Goal: Use online tool/utility: Utilize a website feature to perform a specific function

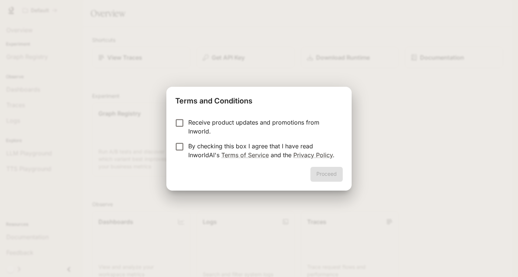
click at [325, 166] on div "Receive product updates and promotions from Inworld. By checking this box I agr…" at bounding box center [258, 139] width 185 height 55
click at [325, 170] on div "Proceed" at bounding box center [258, 179] width 185 height 24
click at [324, 176] on div "Proceed" at bounding box center [258, 179] width 185 height 24
click at [319, 173] on button "Proceed" at bounding box center [326, 174] width 32 height 15
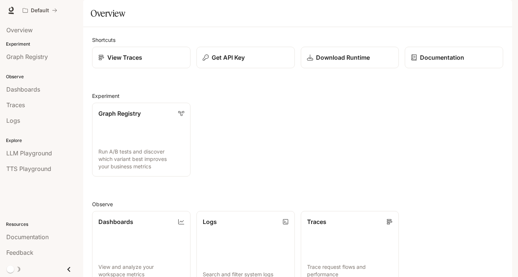
scroll to position [151, 0]
click at [19, 32] on span "Overview" at bounding box center [19, 30] width 26 height 9
click at [11, 10] on icon at bounding box center [10, 10] width 7 height 7
click at [24, 159] on link "LLM Playground" at bounding box center [41, 153] width 77 height 14
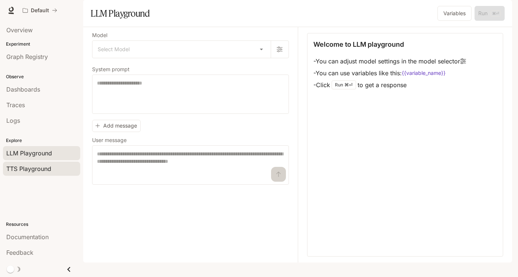
click at [26, 171] on span "TTS Playground" at bounding box center [28, 168] width 45 height 9
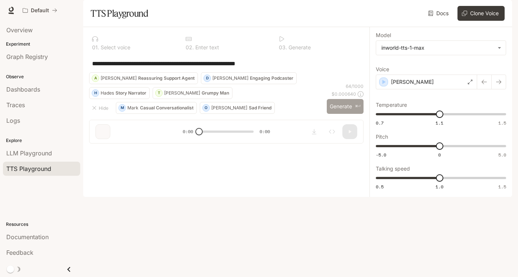
click at [341, 114] on button "Generate ⌘⏎" at bounding box center [345, 106] width 37 height 15
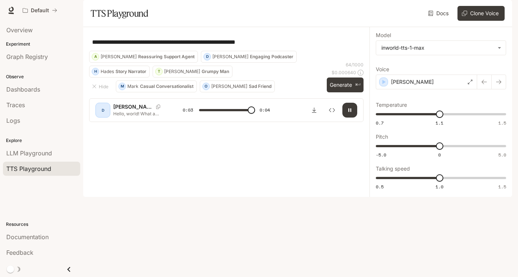
type input "*"
click at [219, 51] on div "**********" at bounding box center [226, 42] width 274 height 18
click at [206, 46] on textarea "**********" at bounding box center [226, 42] width 268 height 9
click at [194, 59] on p "Reassuring Support Agent" at bounding box center [166, 57] width 56 height 4
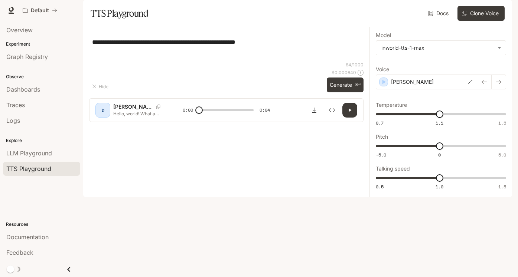
type textarea "**********"
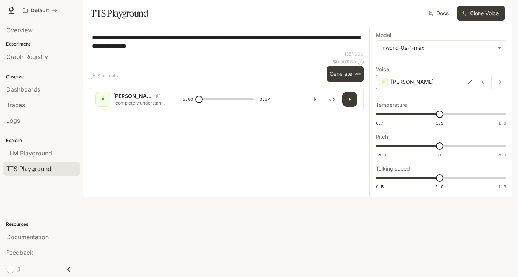
click at [421, 89] on div "[PERSON_NAME]" at bounding box center [425, 82] width 101 height 15
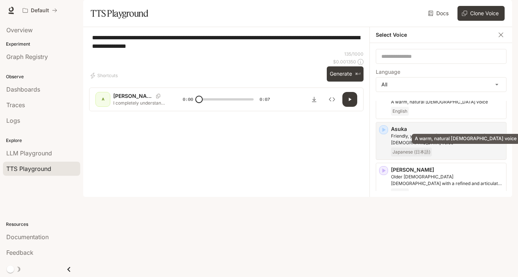
scroll to position [111, 0]
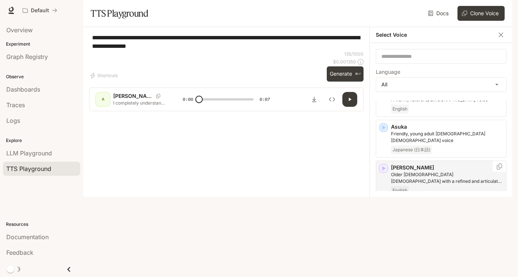
click at [405, 171] on p "[PERSON_NAME]" at bounding box center [447, 167] width 112 height 7
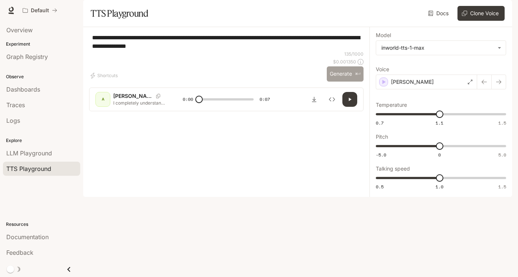
click at [345, 82] on button "Generate ⌘⏎" at bounding box center [345, 73] width 37 height 15
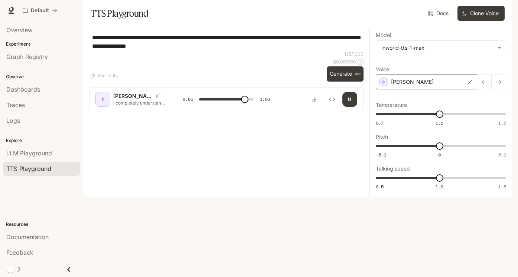
click at [401, 89] on div "[PERSON_NAME]" at bounding box center [425, 82] width 101 height 15
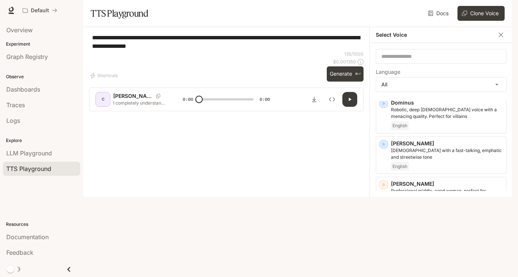
scroll to position [333, 0]
click at [398, 187] on p "[PERSON_NAME]" at bounding box center [447, 183] width 112 height 7
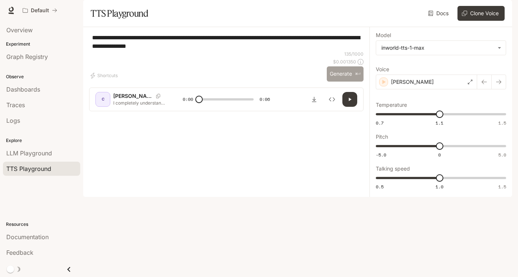
click at [344, 82] on button "Generate ⌘⏎" at bounding box center [345, 73] width 37 height 15
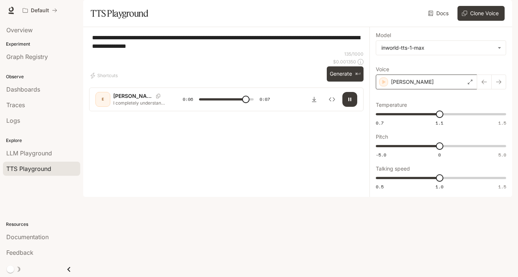
click at [419, 89] on div "[PERSON_NAME]" at bounding box center [425, 82] width 101 height 15
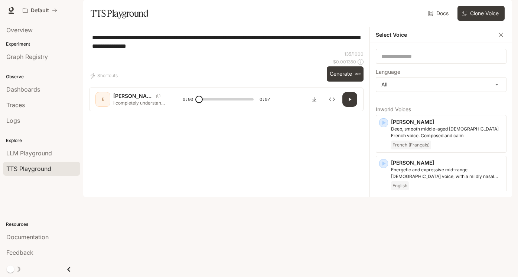
click at [403, 214] on p "A warm, natural [DEMOGRAPHIC_DATA] voice" at bounding box center [447, 210] width 112 height 7
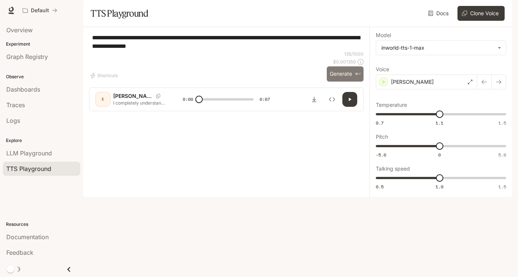
click at [338, 82] on button "Generate ⌘⏎" at bounding box center [345, 73] width 37 height 15
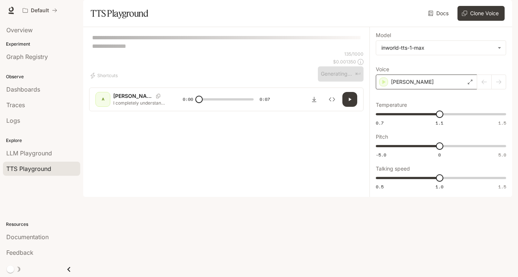
click at [405, 86] on p "[PERSON_NAME]" at bounding box center [412, 81] width 43 height 7
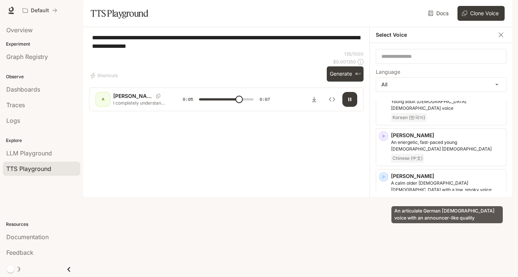
scroll to position [695, 0]
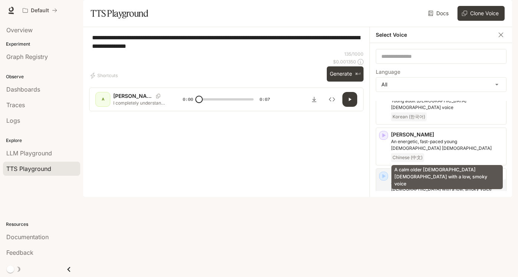
click at [409, 179] on p "A calm older [DEMOGRAPHIC_DATA] [DEMOGRAPHIC_DATA] with a low, smoky voice" at bounding box center [447, 185] width 112 height 13
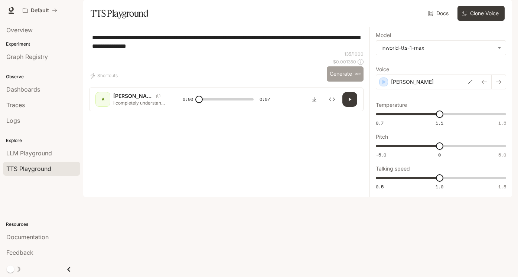
click at [344, 82] on button "Generate ⌘⏎" at bounding box center [345, 73] width 37 height 15
type input "*"
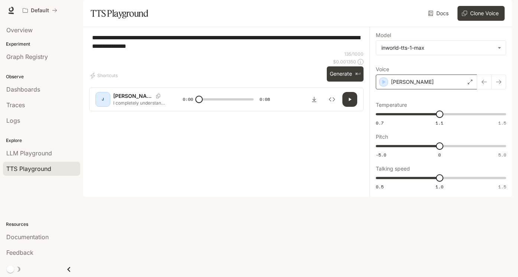
click at [419, 89] on div "[PERSON_NAME]" at bounding box center [425, 82] width 101 height 15
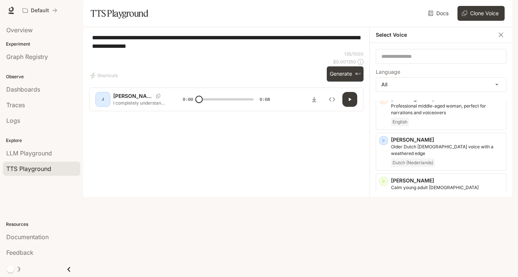
scroll to position [420, 0]
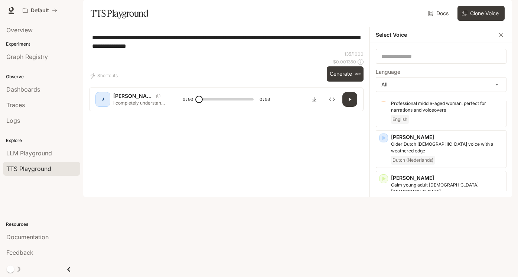
click at [256, 51] on div "**********" at bounding box center [226, 42] width 274 height 18
drag, startPoint x: 193, startPoint y: 69, endPoint x: 83, endPoint y: 48, distance: 112.1
click at [92, 48] on textarea "**********" at bounding box center [226, 41] width 268 height 17
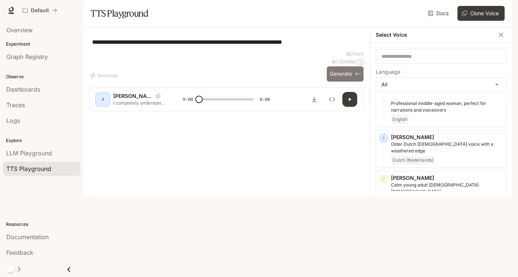
type textarea "**********"
click at [330, 82] on button "Generate ⌘⏎" at bounding box center [345, 73] width 37 height 15
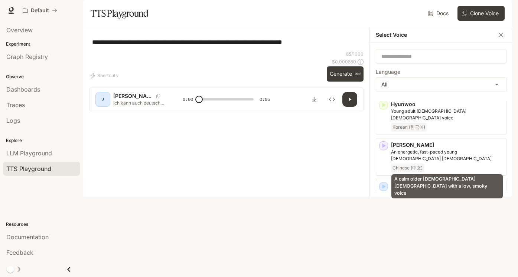
scroll to position [686, 0]
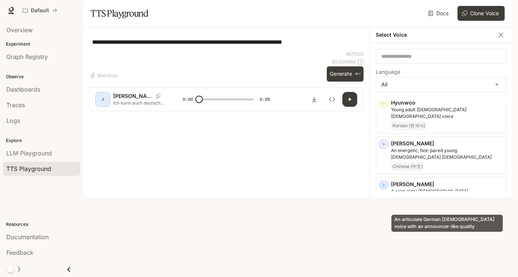
click at [422, 229] on p "An articulate German [DEMOGRAPHIC_DATA] voice with an announcer-like quality" at bounding box center [447, 235] width 112 height 13
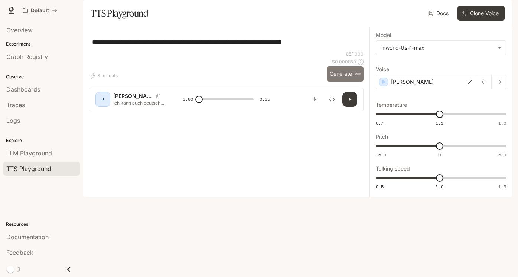
click at [341, 82] on button "Generate ⌘⏎" at bounding box center [345, 73] width 37 height 15
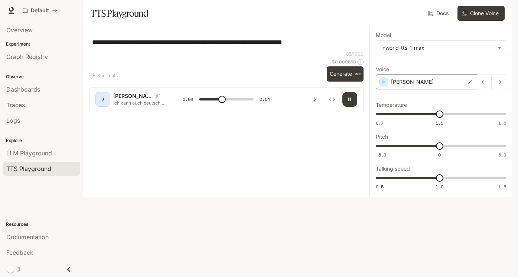
click at [426, 89] on div "[PERSON_NAME]" at bounding box center [425, 82] width 101 height 15
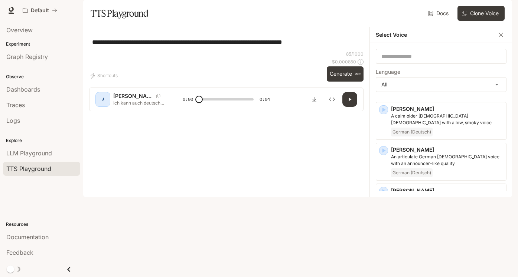
scroll to position [768, 0]
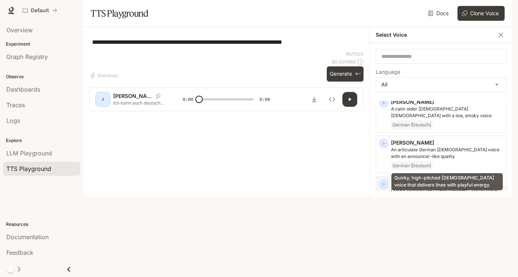
click at [416, 187] on p "Quirky, high-pitched [DEMOGRAPHIC_DATA] voice that delivers lines with playful …" at bounding box center [447, 193] width 112 height 13
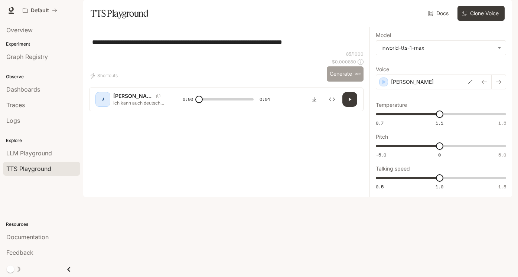
click at [336, 82] on button "Generate ⌘⏎" at bounding box center [345, 73] width 37 height 15
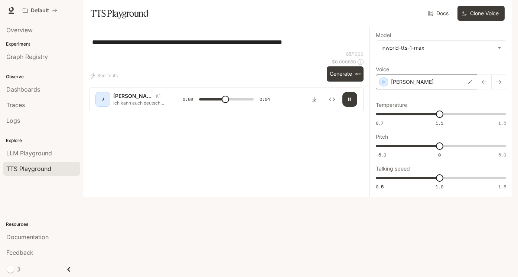
click at [406, 89] on div "[PERSON_NAME]" at bounding box center [425, 82] width 101 height 15
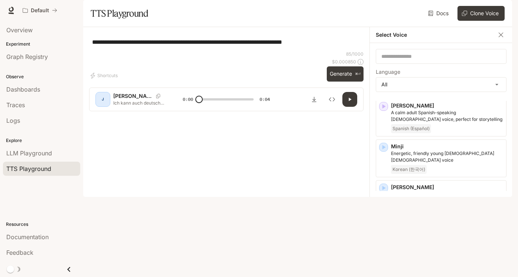
scroll to position [1167, 0]
click at [409, 264] on p "Pixie" at bounding box center [447, 267] width 112 height 7
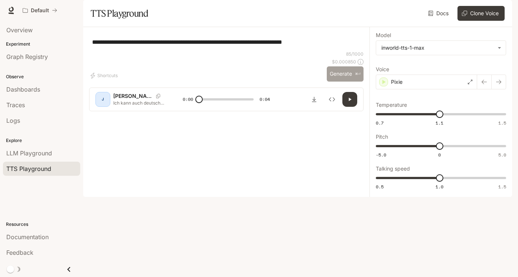
click at [334, 82] on button "Generate ⌘⏎" at bounding box center [345, 73] width 37 height 15
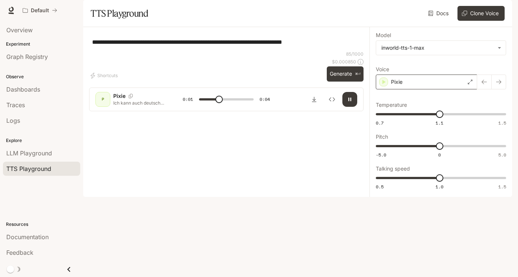
click at [413, 89] on div "Pixie" at bounding box center [425, 82] width 101 height 15
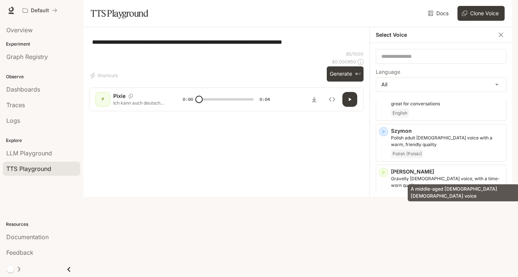
scroll to position [1630, 0]
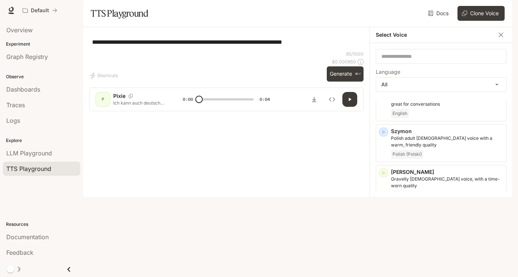
click at [421, 250] on p "Wendy" at bounding box center [447, 253] width 112 height 7
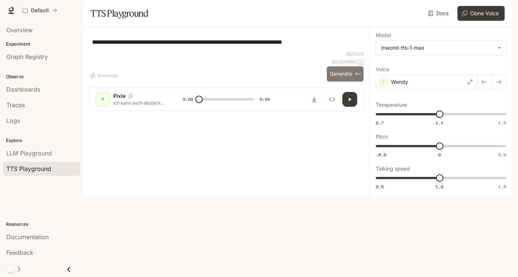
click at [338, 82] on button "Generate ⌘⏎" at bounding box center [345, 73] width 37 height 15
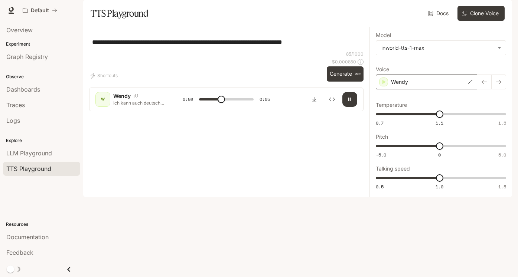
click at [428, 89] on div "Wendy" at bounding box center [425, 82] width 101 height 15
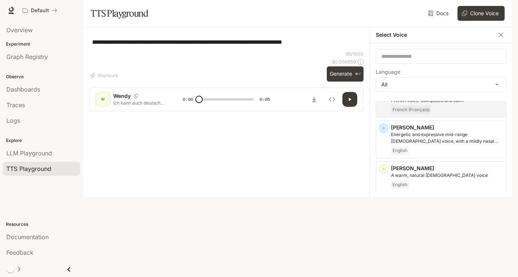
scroll to position [40, 0]
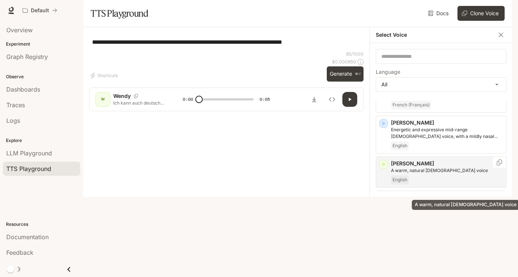
click at [425, 174] on p "A warm, natural [DEMOGRAPHIC_DATA] voice" at bounding box center [447, 170] width 112 height 7
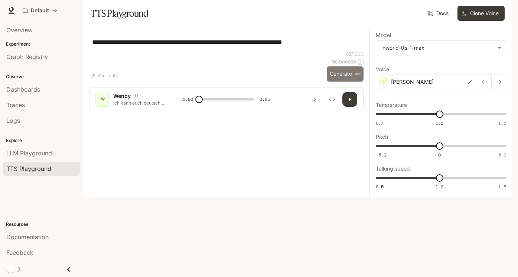
click at [346, 82] on button "Generate ⌘⏎" at bounding box center [345, 73] width 37 height 15
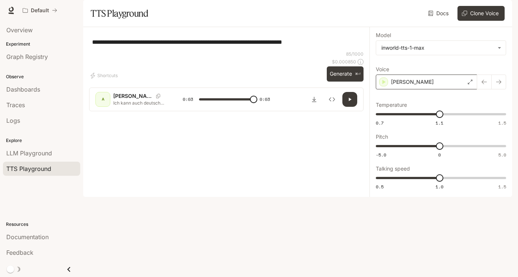
click at [410, 89] on div "[PERSON_NAME]" at bounding box center [425, 82] width 101 height 15
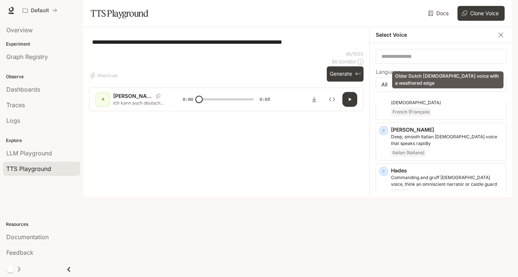
scroll to position [514, 0]
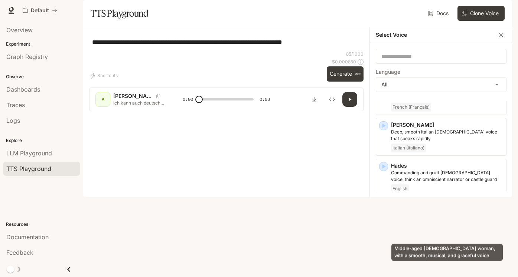
click at [416, 238] on p "Middle-aged [DEMOGRAPHIC_DATA] woman, with a smooth, musical, and graceful voice" at bounding box center [447, 244] width 112 height 13
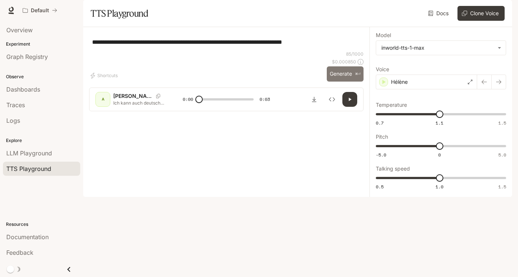
click at [331, 82] on button "Generate ⌘⏎" at bounding box center [345, 73] width 37 height 15
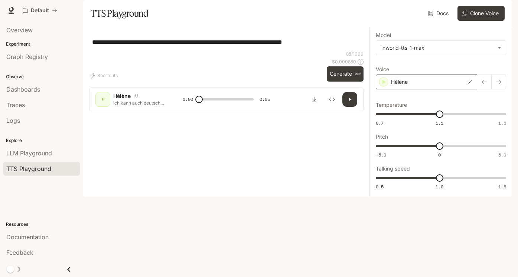
click at [436, 89] on div "Hélène" at bounding box center [425, 82] width 101 height 15
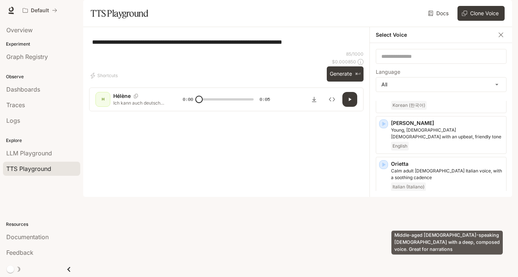
scroll to position [1227, 0]
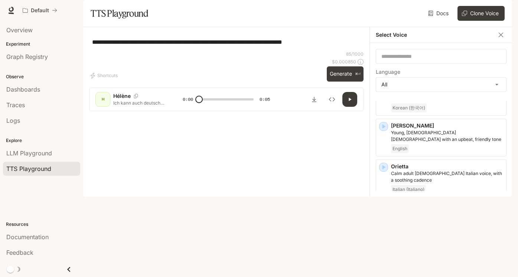
click at [411, 245] on p "Priya" at bounding box center [447, 248] width 112 height 7
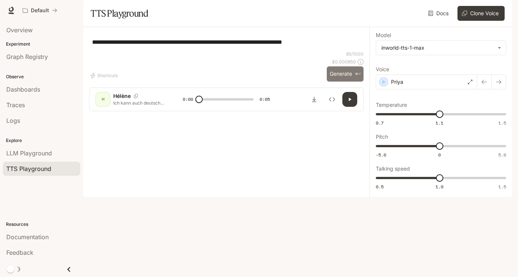
click at [349, 82] on button "Generate ⌘⏎" at bounding box center [345, 73] width 37 height 15
type input "*"
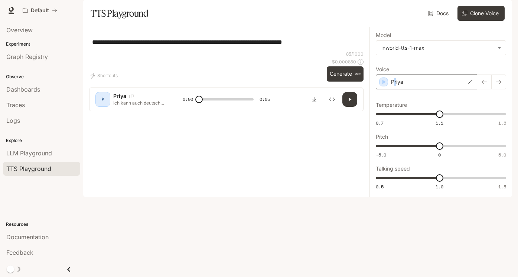
click at [395, 86] on p "Priya" at bounding box center [397, 81] width 12 height 7
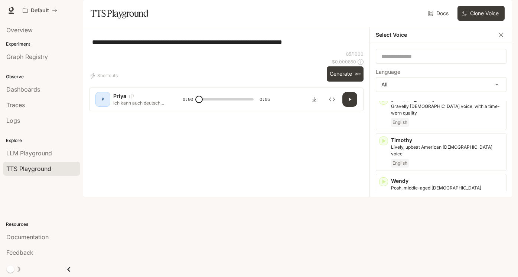
scroll to position [1707, 0]
